Goal: Transaction & Acquisition: Purchase product/service

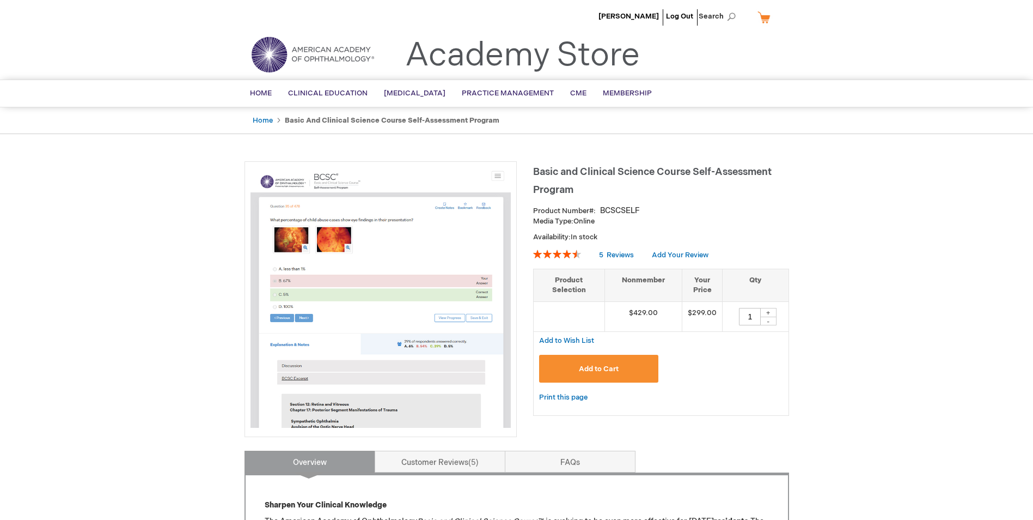
click at [610, 373] on span "Add to Cart" at bounding box center [599, 368] width 40 height 9
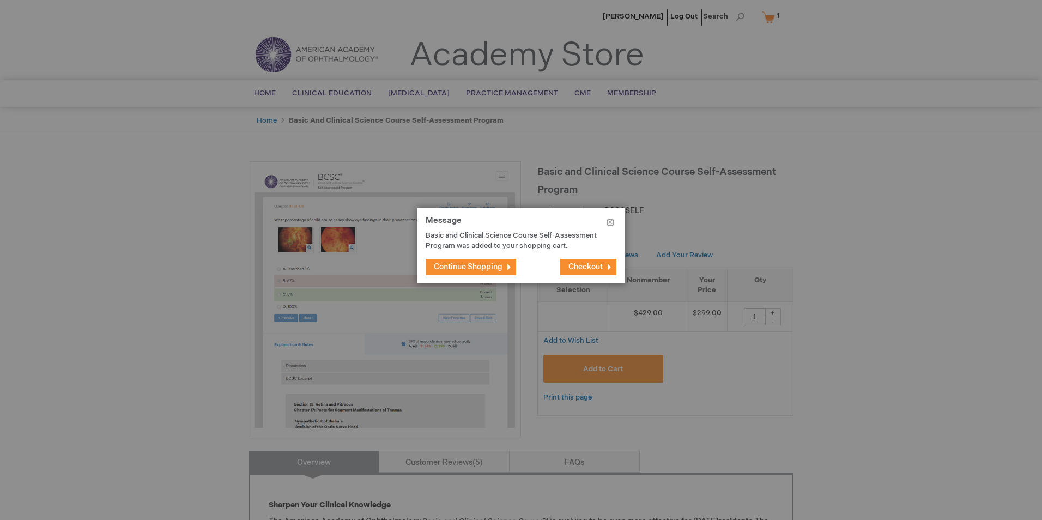
click at [591, 270] on span "Checkout" at bounding box center [585, 266] width 34 height 9
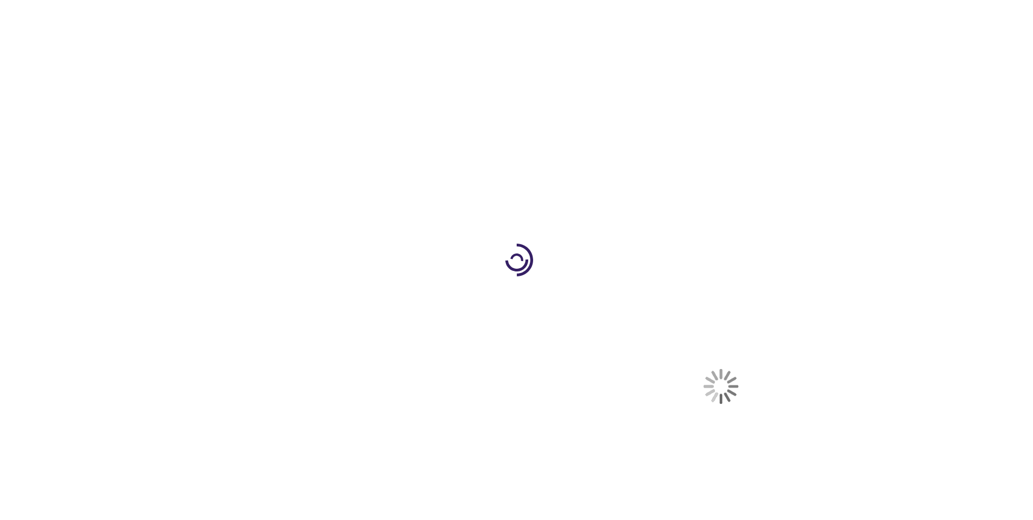
select select "US"
select select "61"
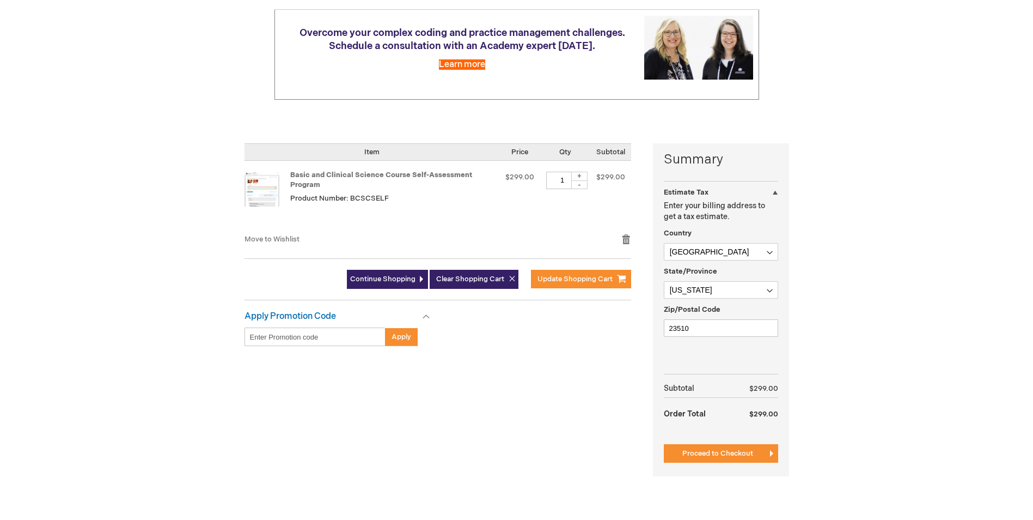
scroll to position [163, 0]
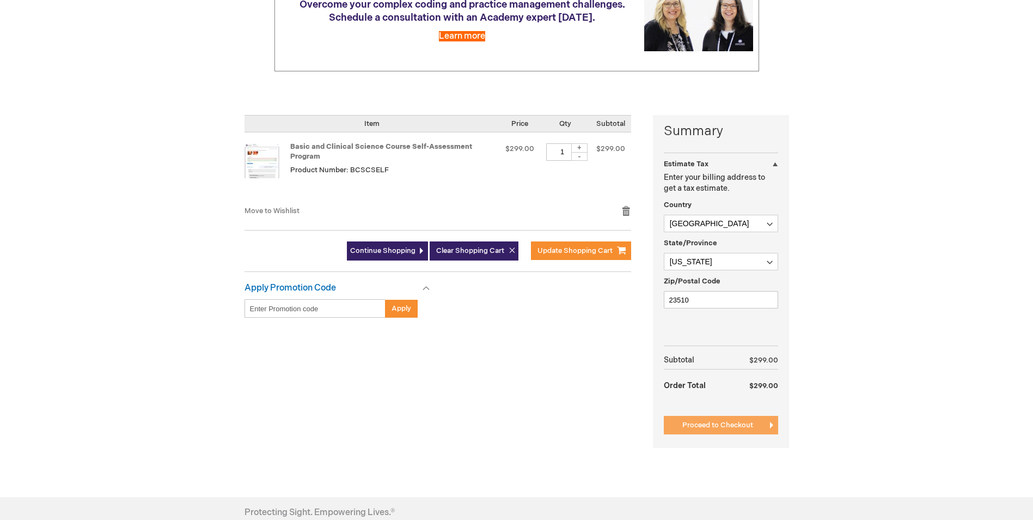
click at [711, 425] on span "Proceed to Checkout" at bounding box center [718, 425] width 71 height 9
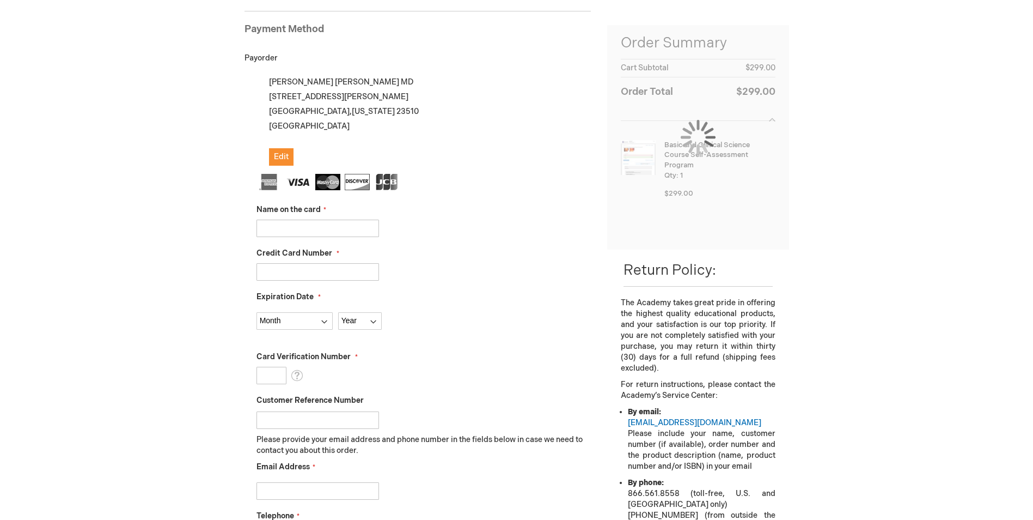
click at [320, 227] on input "Name on the card" at bounding box center [318, 228] width 123 height 17
type input "Stephanie Ratcliffe"
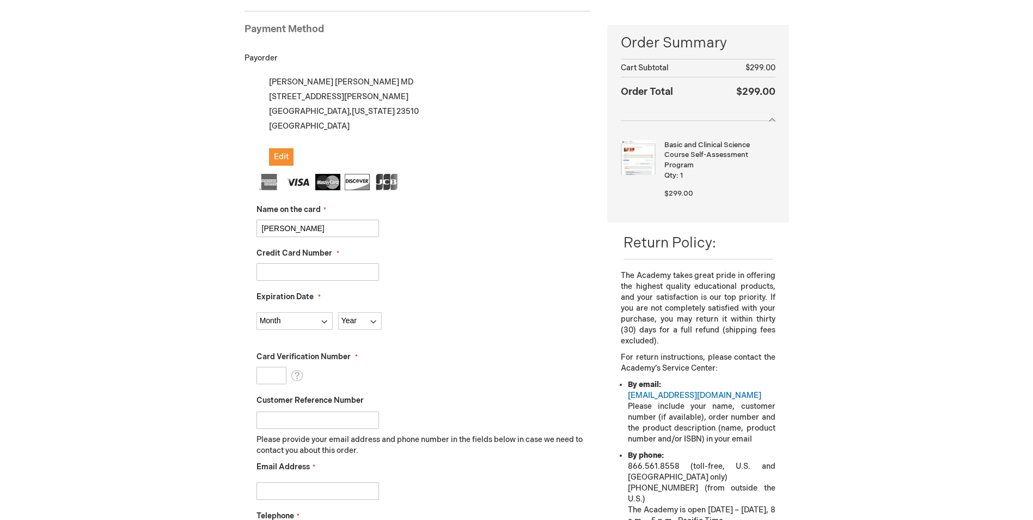
click at [314, 272] on input "Credit Card Number" at bounding box center [318, 271] width 123 height 17
type input "4715960004374958"
click at [309, 322] on select "Month 01 - January 02 - February 03 - March 04 - April 05 - May 06 - June 07 - …" at bounding box center [295, 320] width 76 height 17
select select "6"
click at [257, 312] on select "Month 01 - January 02 - February 03 - March 04 - April 05 - May 06 - June 07 - …" at bounding box center [295, 320] width 76 height 17
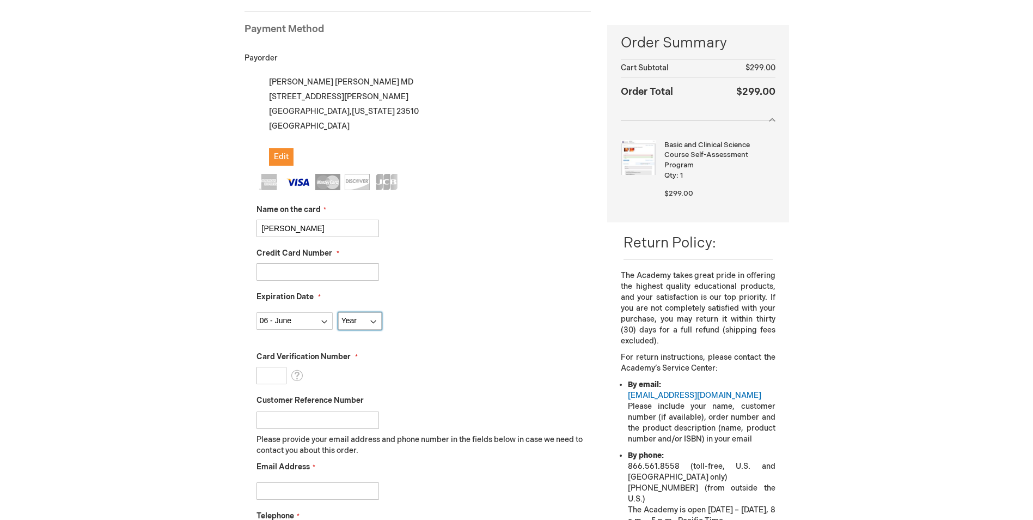
click at [367, 323] on select "Year 2025 2026 2027 2028 2029 2030 2031 2032 2033 2034 2035" at bounding box center [360, 320] width 44 height 17
select select "2029"
click at [338, 312] on select "Year 2025 2026 2027 2028 2029 2030 2031 2032 2033 2034 2035" at bounding box center [360, 320] width 44 height 17
click at [274, 369] on input "Card Verification Number" at bounding box center [272, 375] width 30 height 17
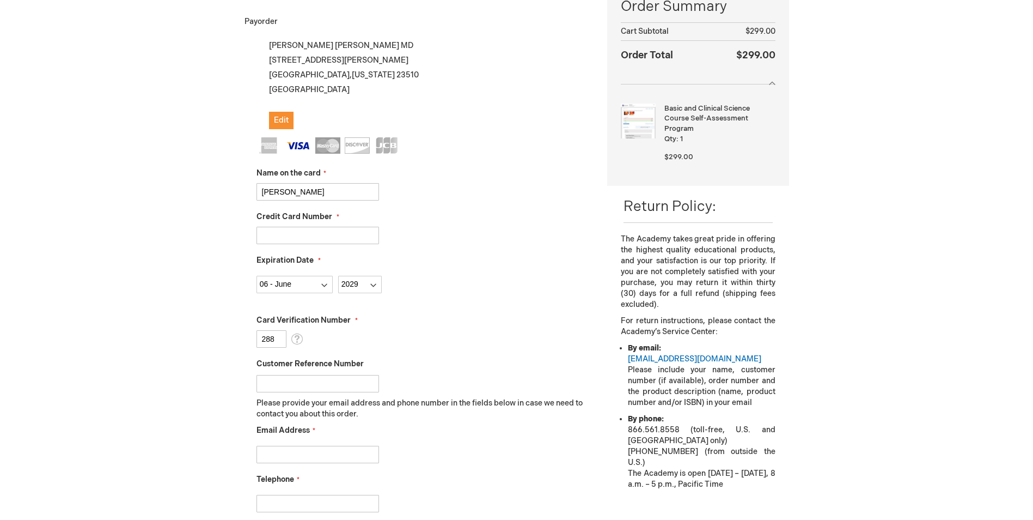
scroll to position [258, 0]
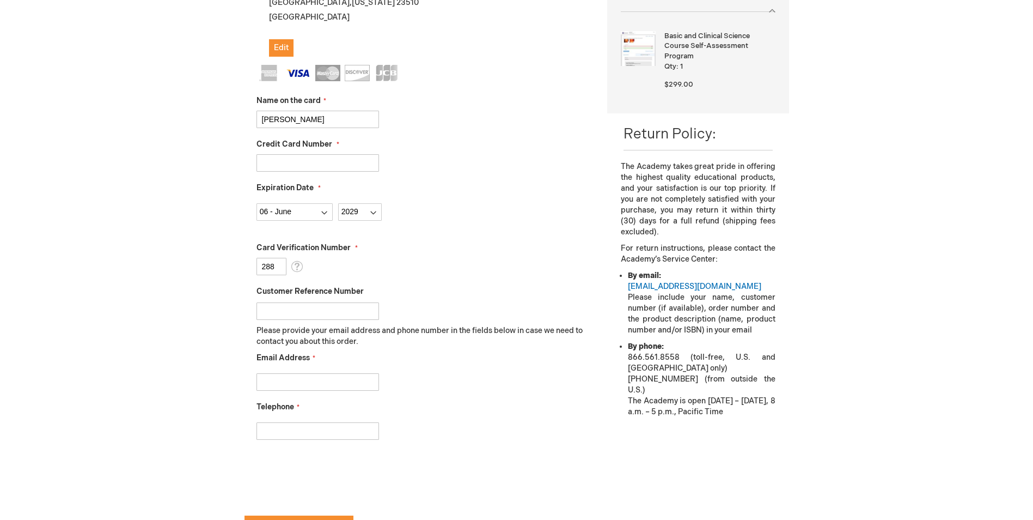
type input "288"
click at [327, 382] on input "Email Address" at bounding box center [318, 381] width 123 height 17
type input "ratclisl@odu.edu"
type input "7573882473"
click at [466, 411] on div "Telephone 7573882473" at bounding box center [424, 420] width 335 height 38
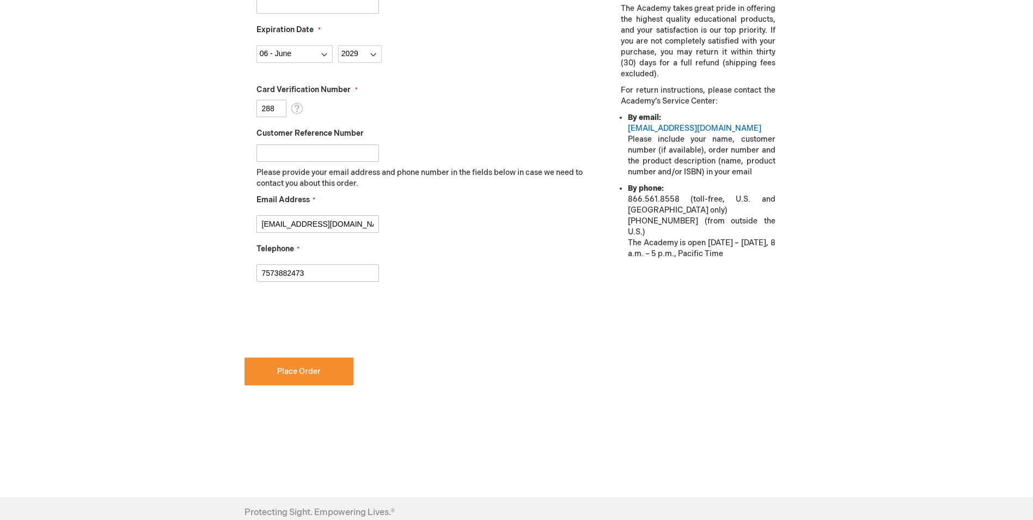
scroll to position [422, 0]
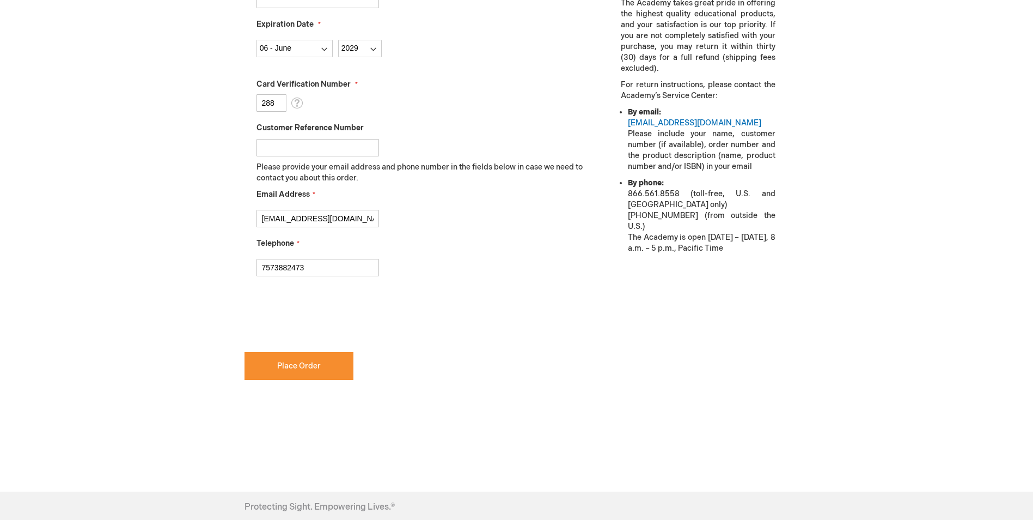
checkbox input "true"
click at [305, 369] on span "Place Order" at bounding box center [299, 365] width 44 height 9
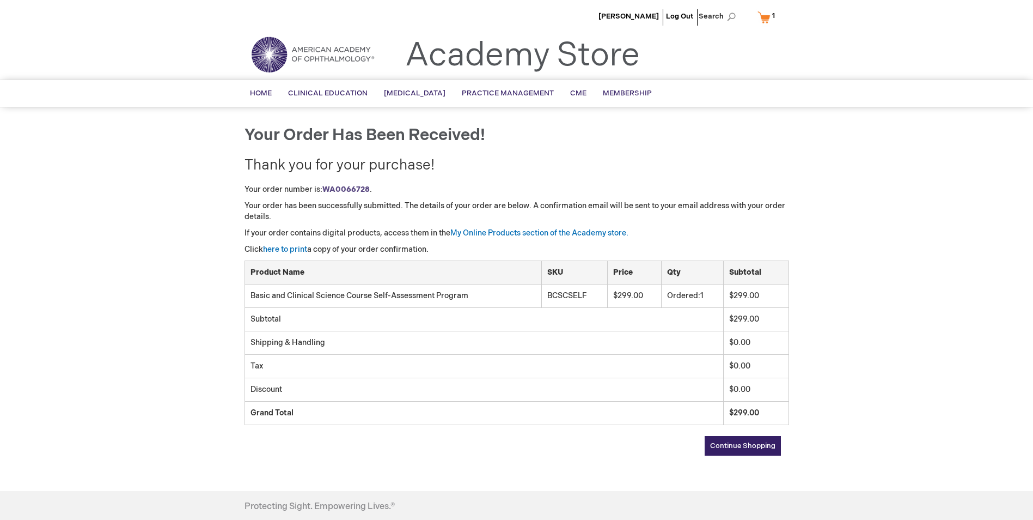
click at [747, 448] on span "Continue Shopping" at bounding box center [742, 445] width 65 height 9
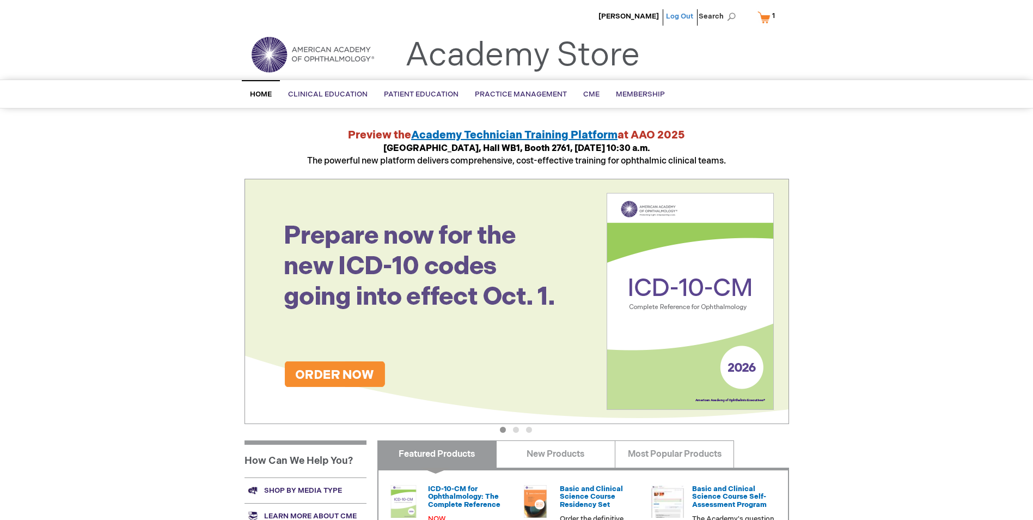
click at [681, 19] on link "Log Out" at bounding box center [679, 16] width 27 height 9
